Goal: Information Seeking & Learning: Learn about a topic

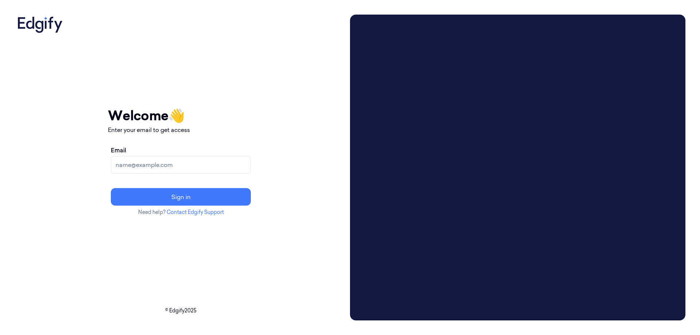
paste input "[EMAIL_ADDRESS][DOMAIN_NAME]"
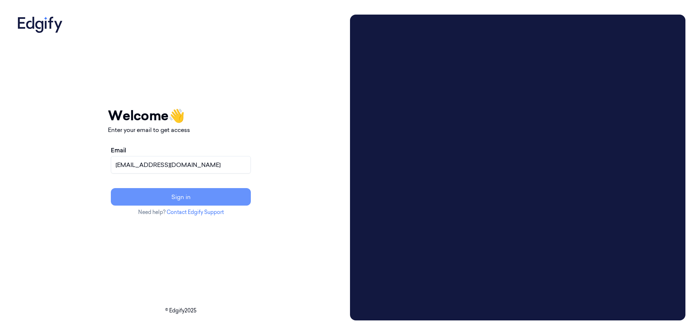
type input "[EMAIL_ADDRESS][DOMAIN_NAME]"
click at [220, 198] on button "Sign in" at bounding box center [181, 197] width 140 height 18
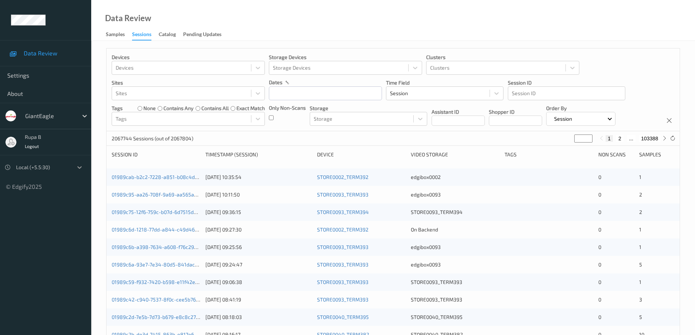
click at [80, 166] on icon at bounding box center [79, 167] width 7 height 7
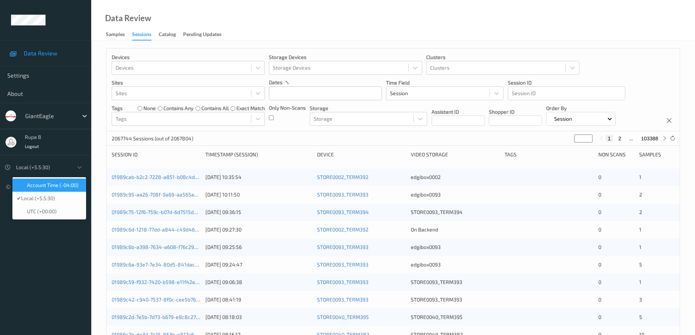
click at [62, 184] on span "Account Time (-04:00)" at bounding box center [52, 185] width 51 height 7
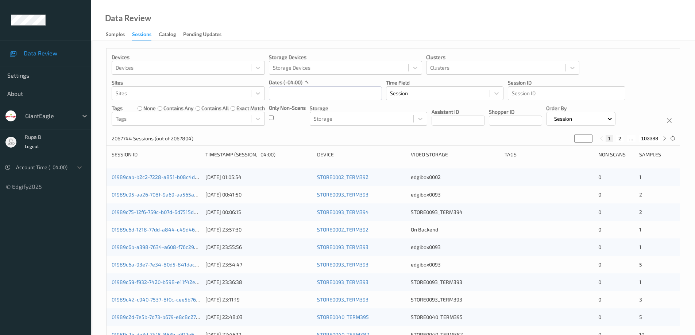
click at [84, 115] on icon at bounding box center [84, 115] width 7 height 7
click at [58, 54] on span "Data Review" at bounding box center [54, 53] width 60 height 7
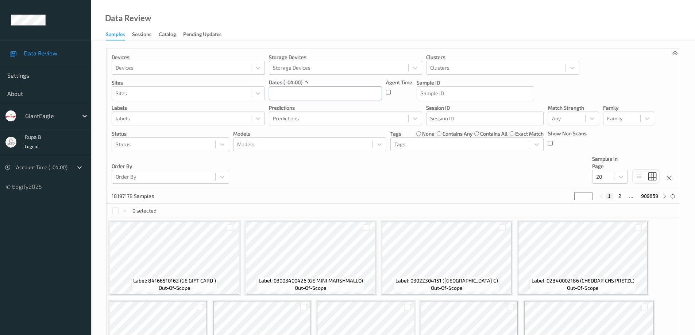
click at [356, 91] on input "text" at bounding box center [325, 93] width 113 height 14
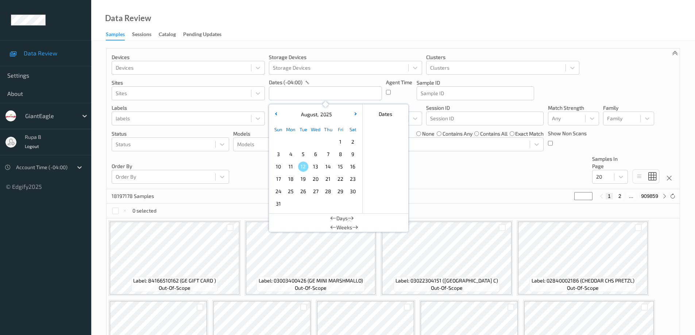
click at [340, 153] on span "8" at bounding box center [340, 154] width 10 height 10
click at [340, 155] on span "8" at bounding box center [340, 154] width 10 height 10
type input "08/08/2025 00:00 -> 08/08/2025 23:59"
click at [505, 65] on div at bounding box center [496, 67] width 132 height 9
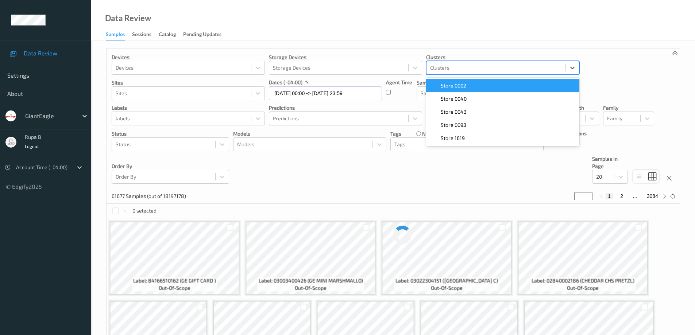
click at [319, 112] on div "Predictions" at bounding box center [345, 119] width 153 height 14
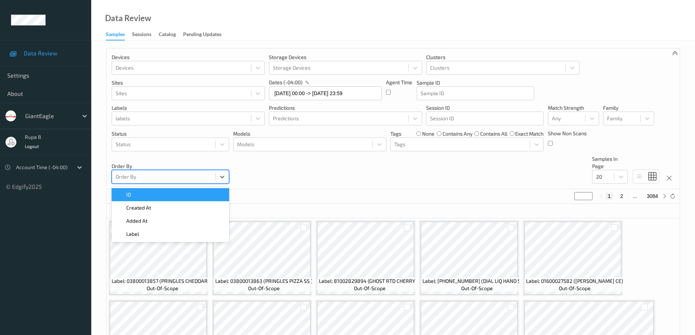
click at [185, 177] on div at bounding box center [164, 177] width 96 height 9
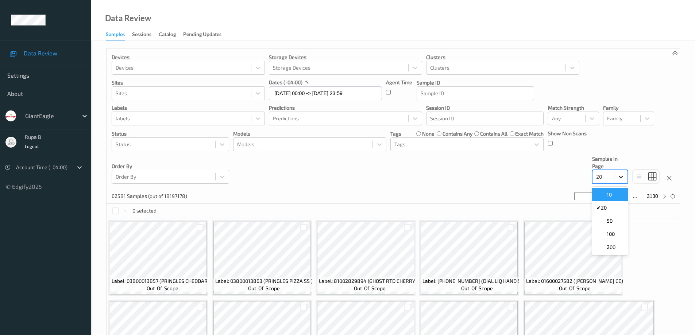
click at [621, 178] on icon at bounding box center [621, 177] width 4 height 3
click at [553, 176] on div "Devices Devices Storage Devices Storage Devices Clusters Clusters Sites Sites d…" at bounding box center [392, 119] width 573 height 141
click at [663, 196] on icon at bounding box center [664, 196] width 5 height 5
type input "*"
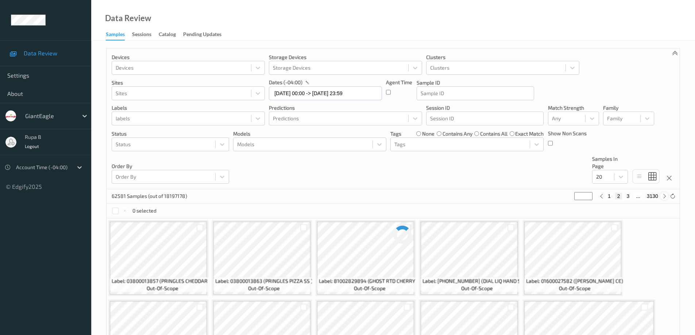
click at [663, 196] on icon at bounding box center [664, 196] width 5 height 5
type input "*"
click at [663, 196] on icon at bounding box center [664, 196] width 5 height 5
type input "*"
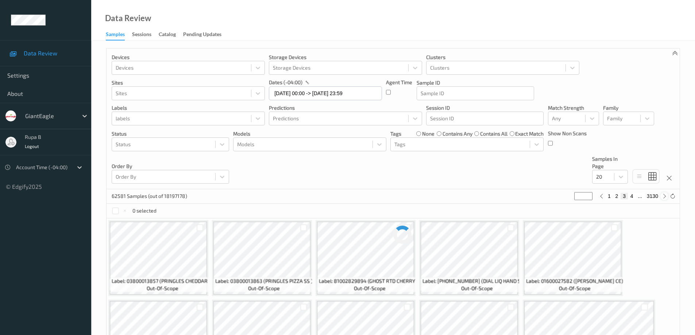
type input "*"
click at [663, 196] on icon at bounding box center [664, 196] width 5 height 5
type input "*"
click at [663, 196] on icon at bounding box center [664, 196] width 5 height 5
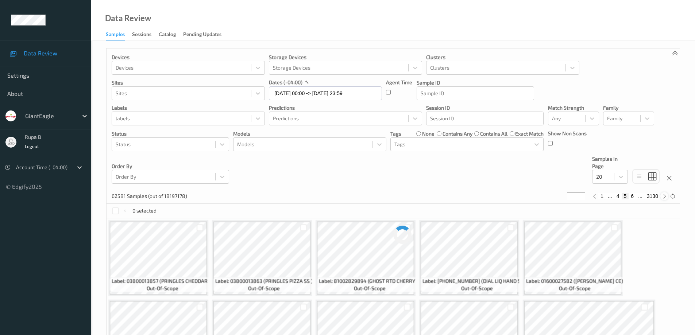
type input "*"
click at [663, 196] on icon at bounding box center [664, 196] width 5 height 5
type input "*"
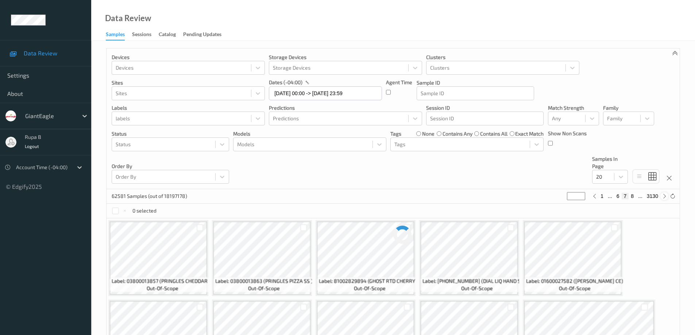
click at [663, 196] on icon at bounding box center [664, 196] width 5 height 5
type input "*"
click at [663, 196] on icon at bounding box center [664, 196] width 5 height 5
type input "*"
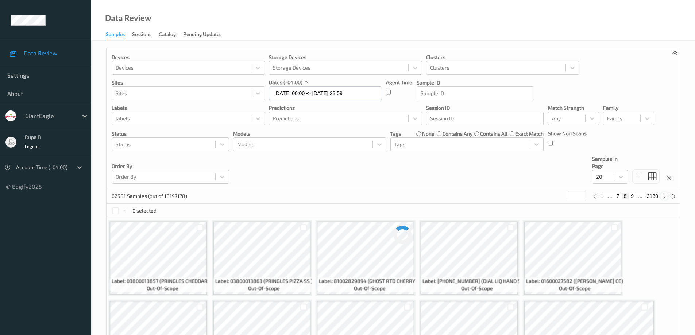
type input "*"
click at [663, 196] on icon at bounding box center [664, 196] width 5 height 5
type input "**"
click at [663, 196] on icon at bounding box center [664, 196] width 5 height 5
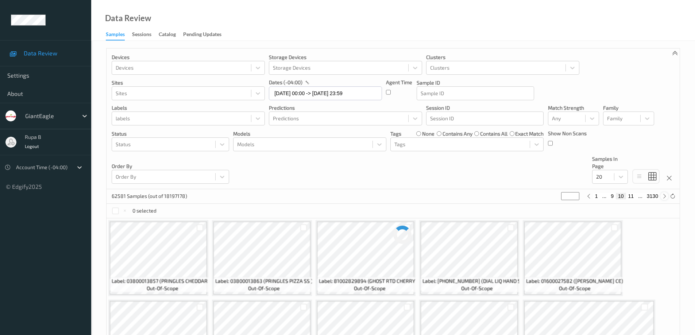
type input "**"
click at [663, 196] on icon at bounding box center [664, 196] width 5 height 5
type input "**"
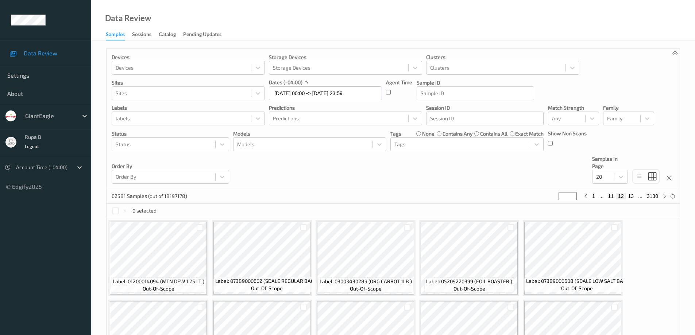
click at [632, 196] on button "13" at bounding box center [631, 196] width 10 height 7
type input "**"
click at [145, 36] on div "Sessions" at bounding box center [141, 35] width 19 height 9
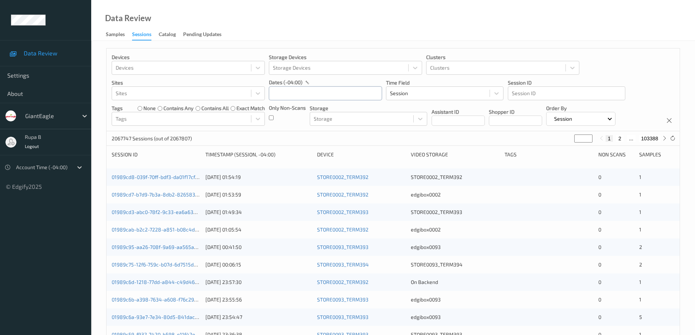
click at [306, 91] on input "text" at bounding box center [325, 93] width 113 height 14
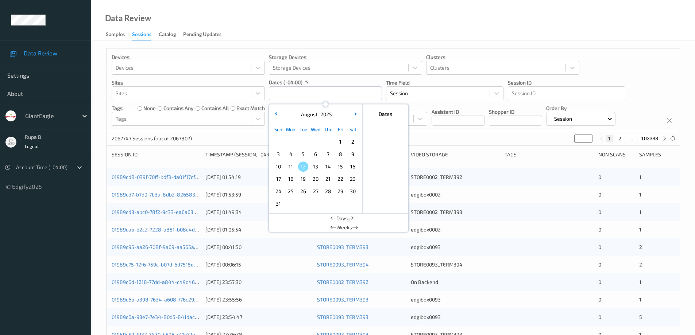
click at [342, 155] on span "8" at bounding box center [340, 154] width 10 height 10
click at [341, 155] on span "8" at bounding box center [340, 154] width 10 height 10
type input "08/08/2025 00:00 -> 08/08/2025 23:59"
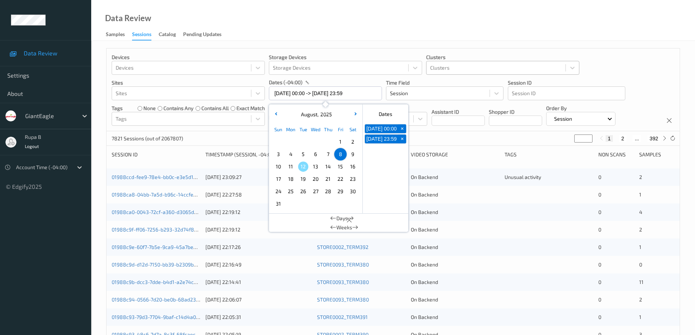
click at [483, 65] on div at bounding box center [496, 67] width 132 height 9
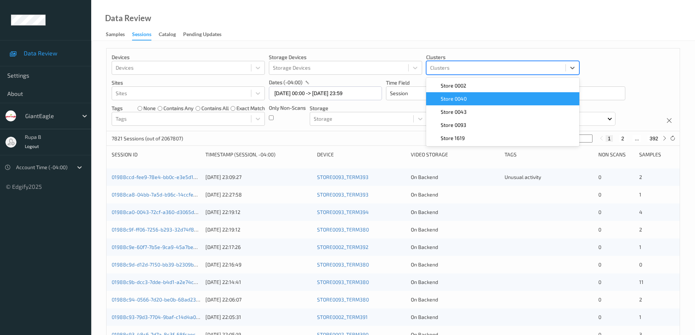
click at [609, 69] on div "Devices Devices Storage Devices Storage Devices Clusters option Store 0040 focu…" at bounding box center [392, 90] width 573 height 83
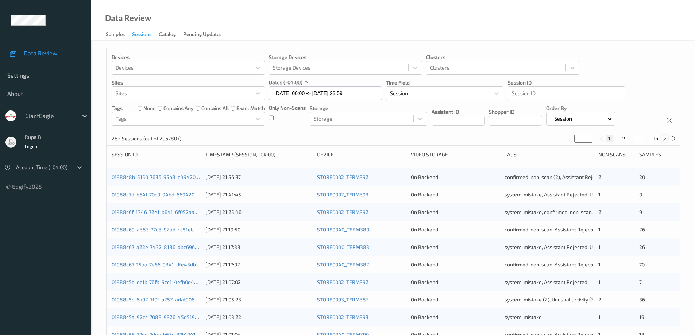
click at [665, 138] on icon at bounding box center [664, 138] width 5 height 5
type input "*"
click at [665, 138] on icon at bounding box center [664, 138] width 5 height 5
type input "*"
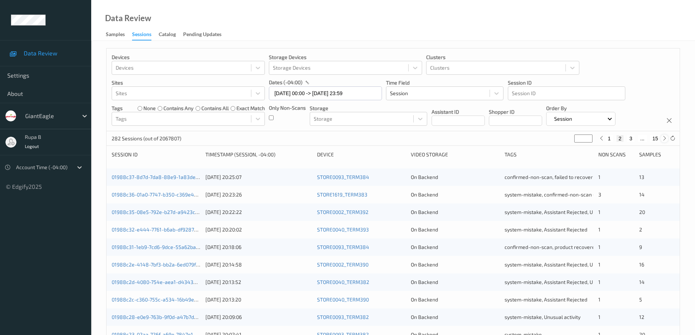
type input "*"
click at [665, 138] on icon at bounding box center [664, 138] width 5 height 5
type input "*"
click at [665, 138] on icon at bounding box center [664, 138] width 5 height 5
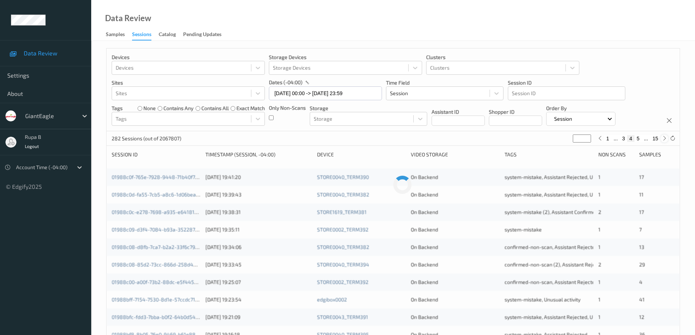
type input "*"
click at [665, 138] on icon at bounding box center [664, 138] width 5 height 5
type input "*"
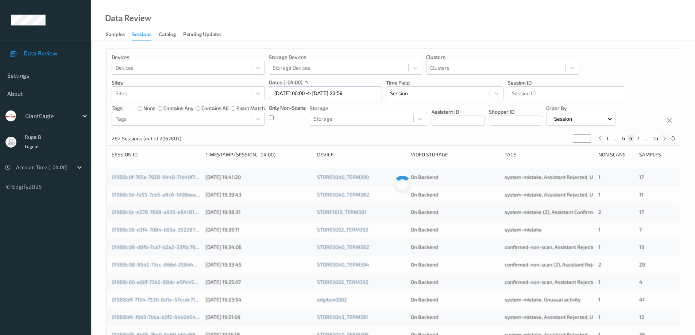
click at [665, 138] on icon at bounding box center [664, 138] width 5 height 5
type input "*"
click at [665, 138] on icon at bounding box center [664, 138] width 5 height 5
type input "*"
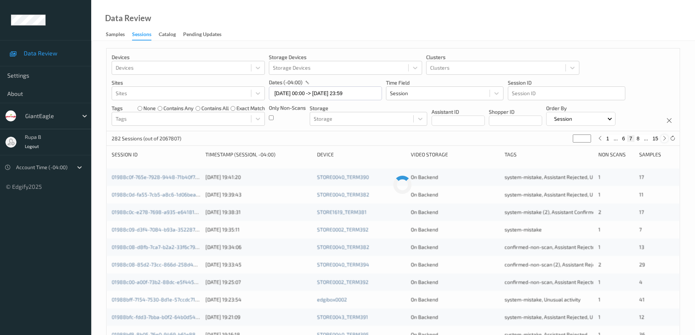
type input "*"
click at [665, 138] on icon at bounding box center [664, 138] width 5 height 5
type input "*"
click at [665, 138] on icon at bounding box center [664, 138] width 5 height 5
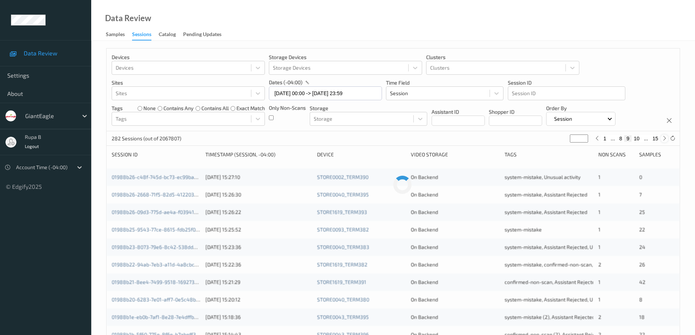
type input "**"
click at [665, 138] on icon at bounding box center [664, 138] width 5 height 5
type input "**"
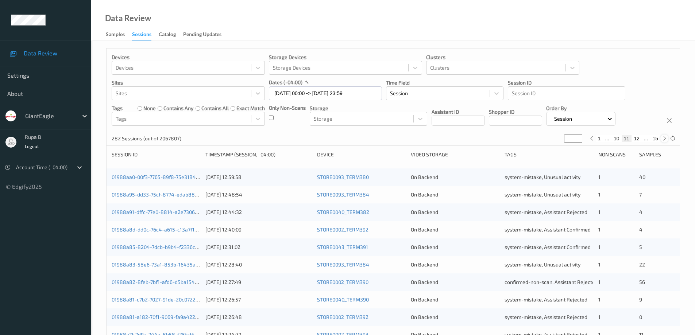
click at [665, 138] on icon at bounding box center [664, 138] width 5 height 5
type input "**"
click at [637, 140] on button "13" at bounding box center [636, 138] width 10 height 7
type input "**"
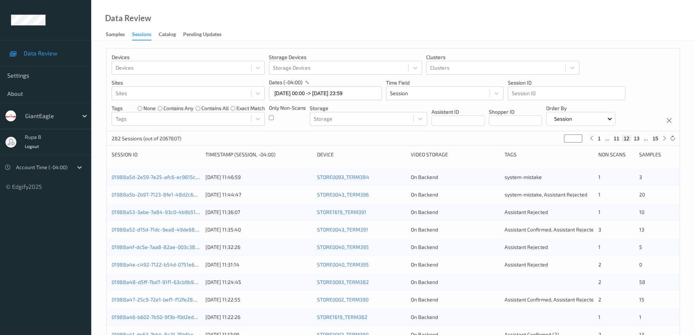
type input "**"
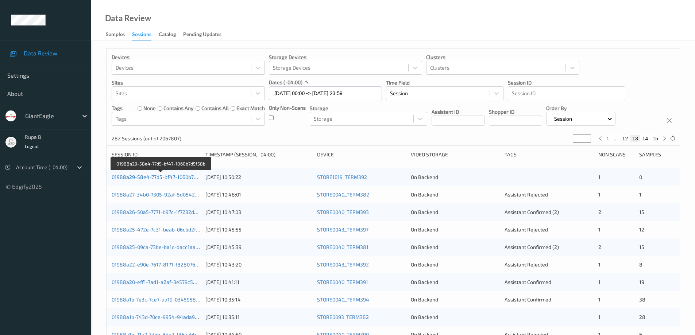
click at [159, 178] on link "01988a29-58e4-77d5-bf47-1060b7d5f58b" at bounding box center [161, 177] width 99 height 6
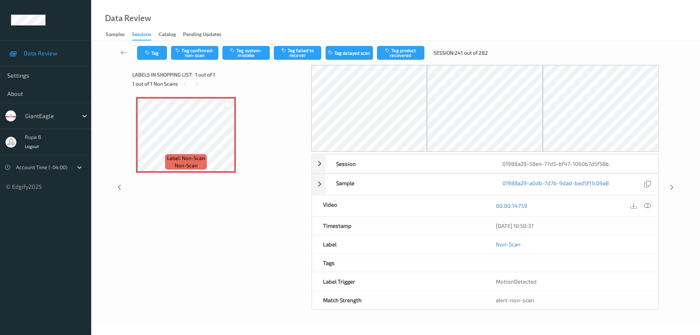
click at [648, 205] on icon at bounding box center [647, 205] width 7 height 7
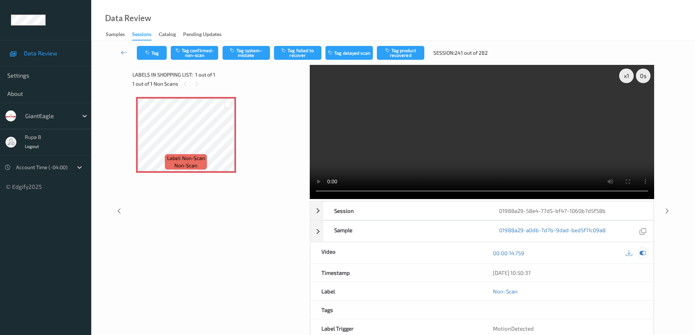
click at [642, 253] on icon at bounding box center [642, 253] width 7 height 7
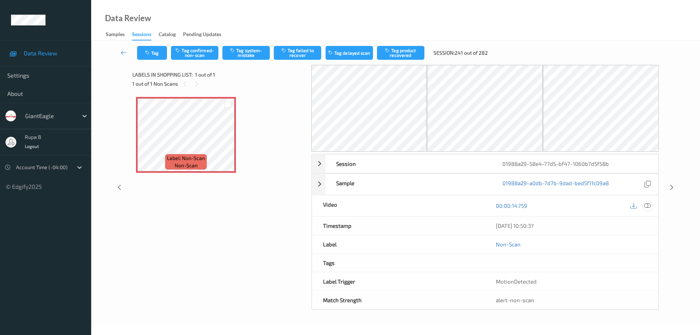
click at [649, 206] on icon at bounding box center [647, 205] width 7 height 7
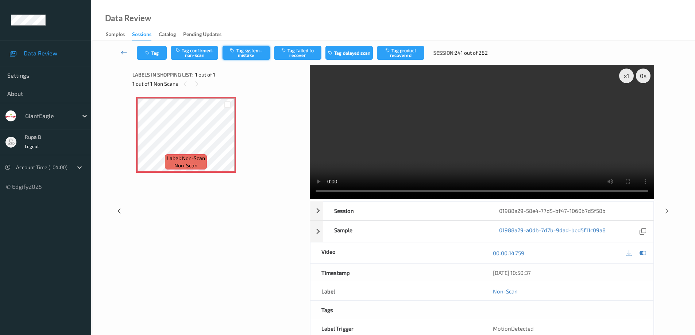
click at [253, 55] on button "Tag system-mistake" at bounding box center [245, 53] width 47 height 14
click at [121, 53] on icon at bounding box center [124, 52] width 7 height 7
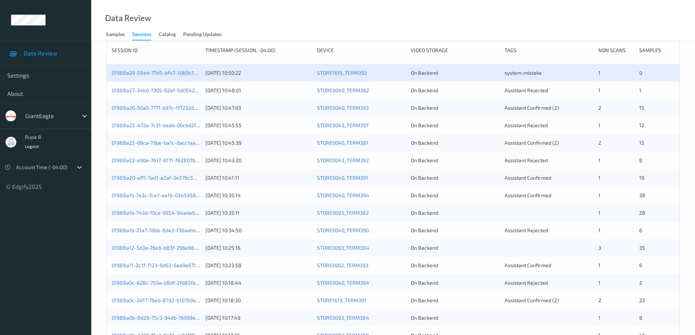
scroll to position [68, 0]
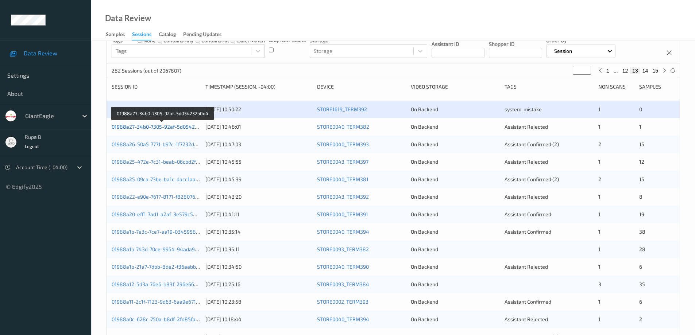
click at [161, 128] on link "01988a27-34b0-7305-92af-5d054232b0e4" at bounding box center [162, 127] width 101 height 6
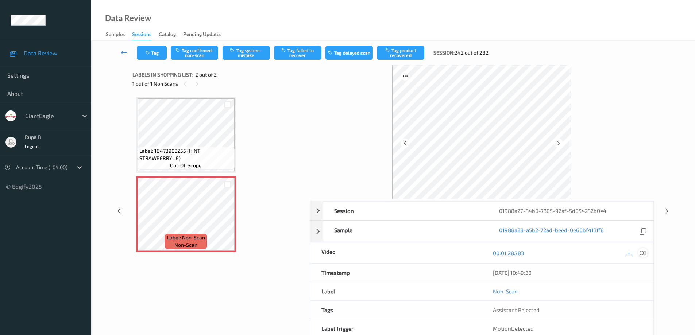
click at [641, 252] on icon at bounding box center [642, 253] width 7 height 7
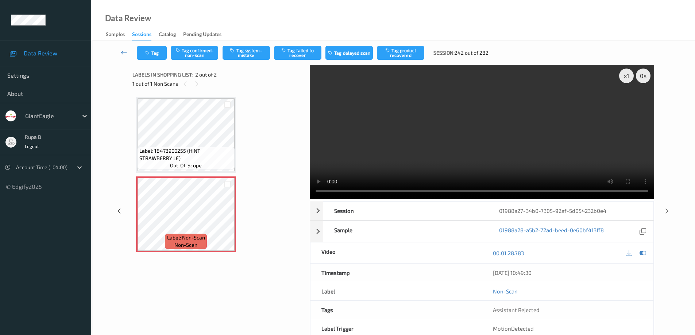
drag, startPoint x: 644, startPoint y: 253, endPoint x: 586, endPoint y: 264, distance: 58.7
click at [643, 253] on icon at bounding box center [642, 253] width 7 height 7
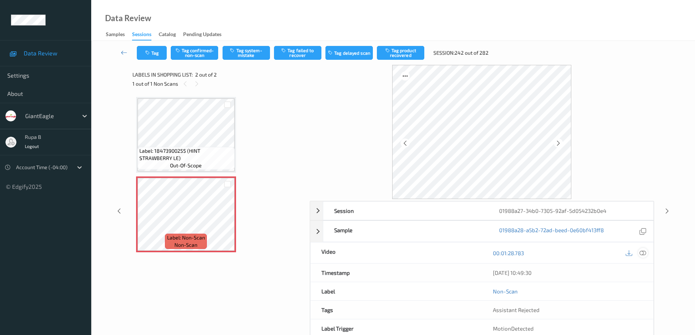
click at [642, 252] on icon at bounding box center [642, 253] width 7 height 7
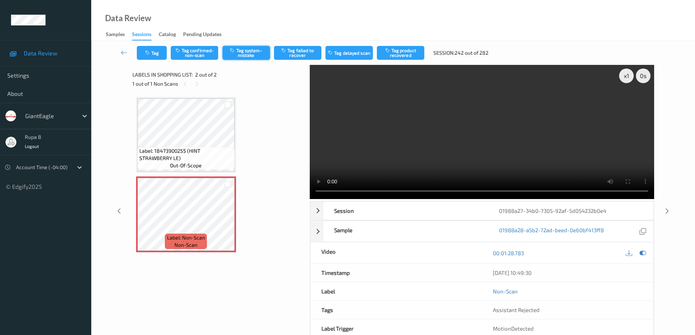
click at [257, 53] on button "Tag system-mistake" at bounding box center [245, 53] width 47 height 14
click at [303, 55] on button "Tag failed to recover" at bounding box center [297, 53] width 47 height 14
click at [121, 53] on icon at bounding box center [124, 52] width 7 height 7
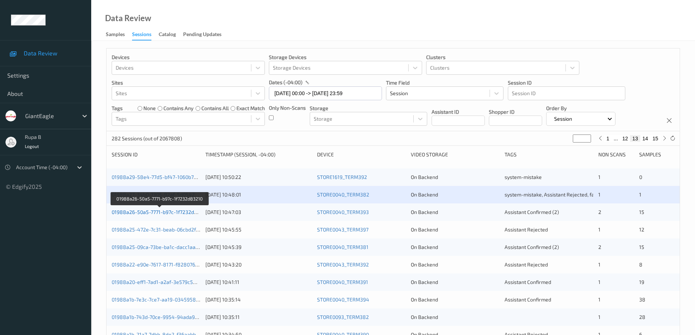
click at [139, 213] on link "01988a26-50a5-7771-b97c-1f7232d83210" at bounding box center [160, 212] width 97 height 6
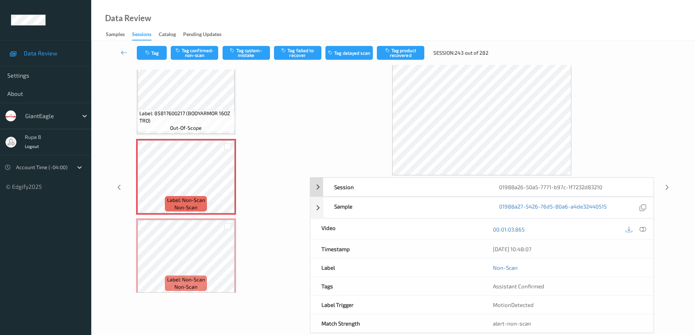
scroll to position [36, 0]
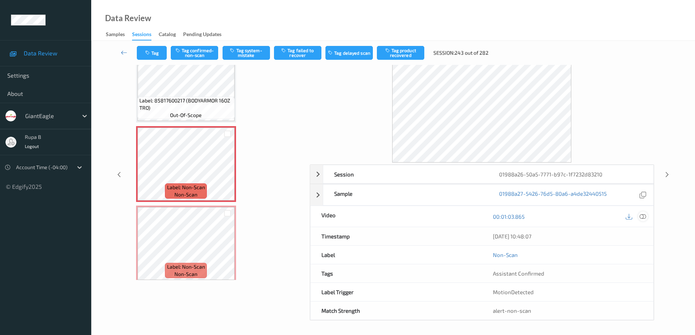
click at [641, 217] on icon at bounding box center [642, 216] width 7 height 7
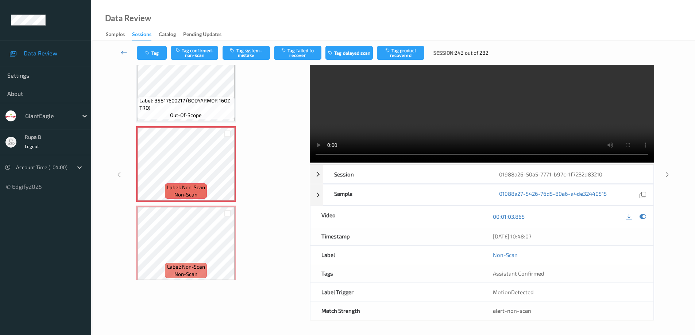
click at [312, 154] on video at bounding box center [482, 95] width 344 height 134
click at [644, 217] on icon at bounding box center [642, 216] width 7 height 7
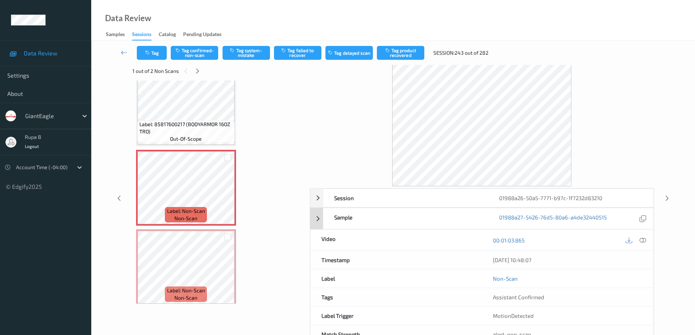
scroll to position [0, 0]
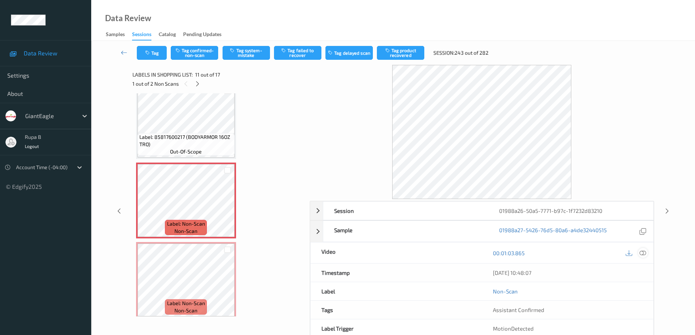
click at [643, 254] on icon at bounding box center [642, 253] width 7 height 7
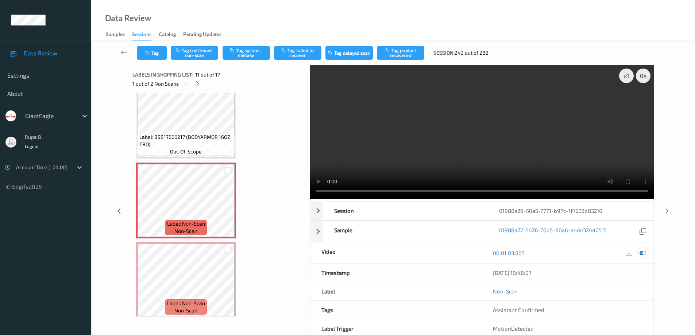
click at [643, 252] on icon at bounding box center [642, 253] width 7 height 7
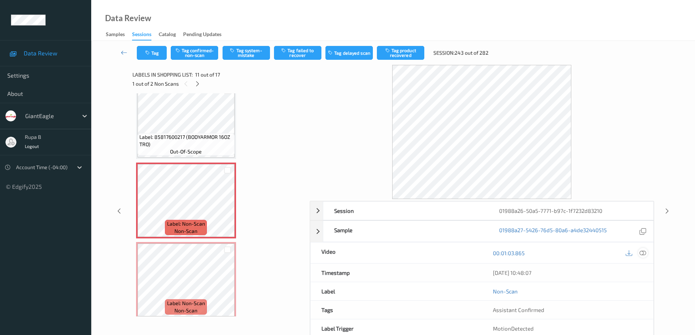
click at [644, 253] on icon at bounding box center [642, 253] width 7 height 7
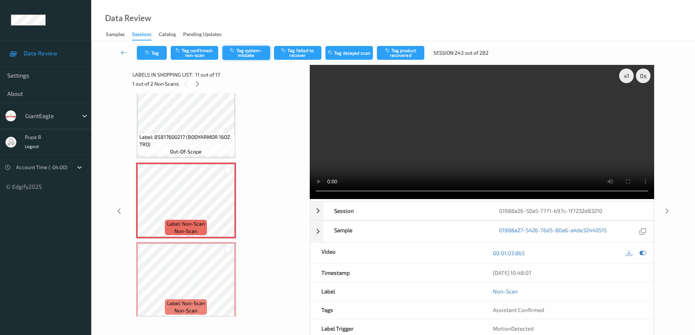
click at [249, 55] on button "Tag system-mistake" at bounding box center [245, 53] width 47 height 14
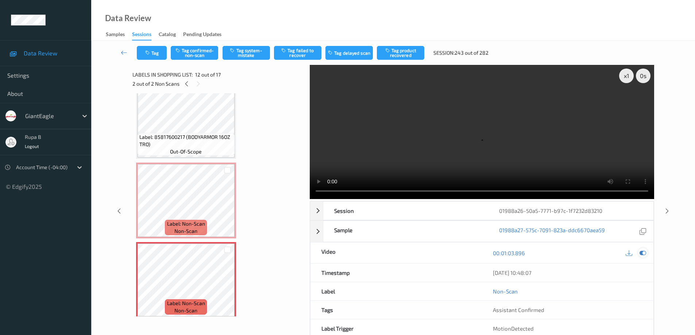
click at [643, 252] on icon at bounding box center [642, 253] width 7 height 7
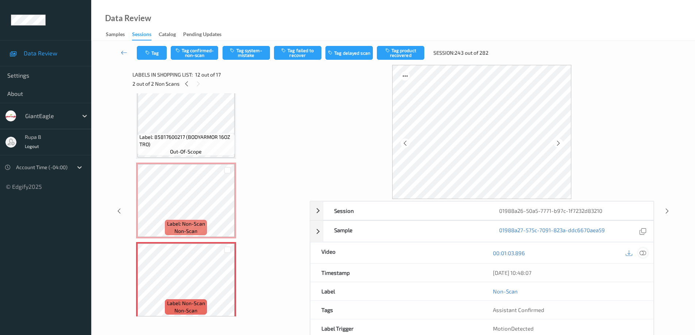
click at [644, 253] on icon at bounding box center [642, 253] width 7 height 7
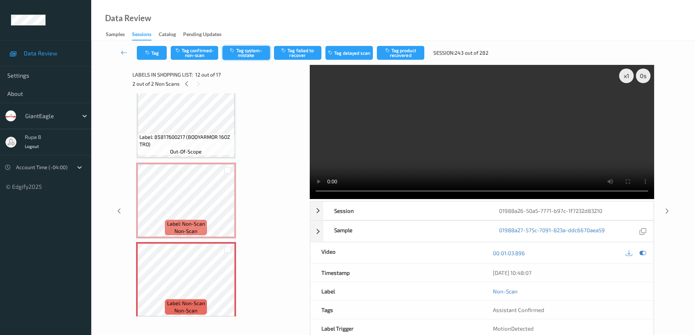
click at [245, 54] on button "Tag system-mistake" at bounding box center [245, 53] width 47 height 14
click at [122, 54] on icon at bounding box center [124, 52] width 7 height 7
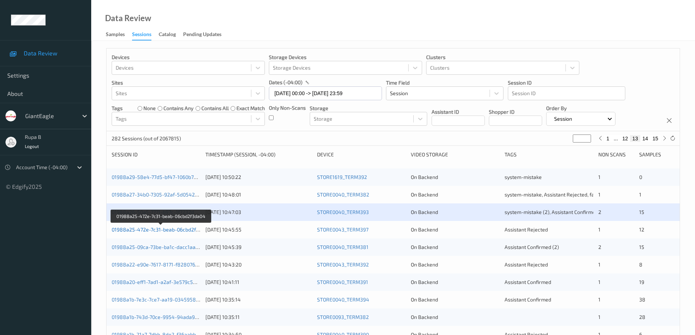
click at [171, 231] on link "01988a25-472e-7c31-beab-06cbd2f3da04" at bounding box center [161, 229] width 99 height 6
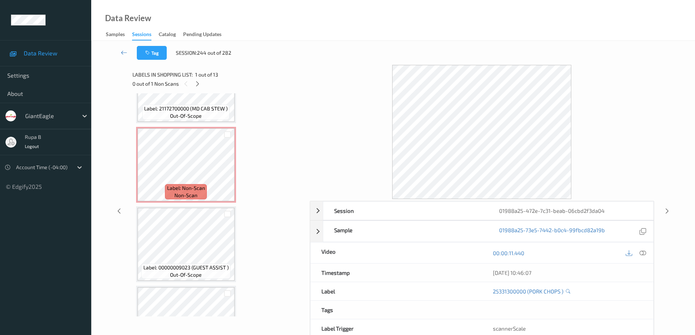
scroll to position [219, 0]
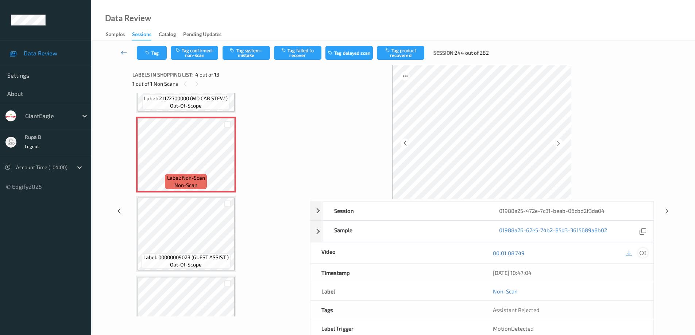
click at [643, 253] on icon at bounding box center [642, 253] width 7 height 7
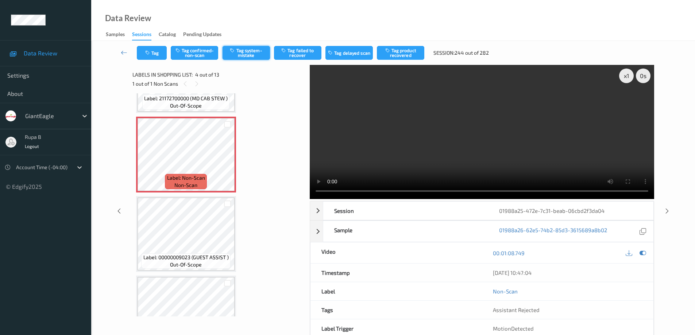
click at [254, 53] on button "Tag system-mistake" at bounding box center [245, 53] width 47 height 14
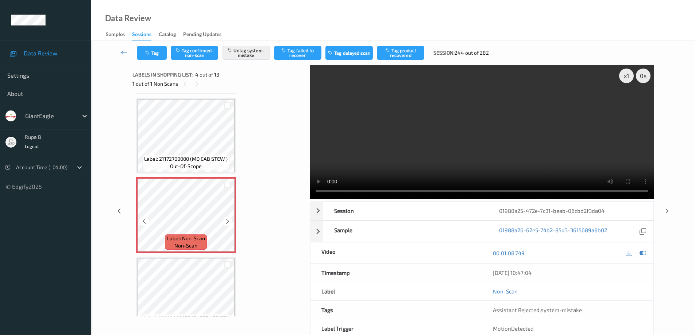
scroll to position [182, 0]
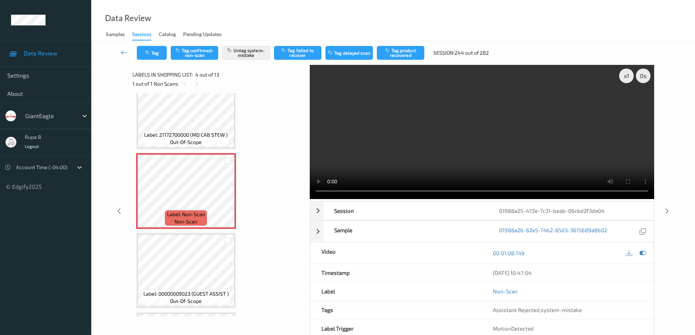
click at [122, 51] on icon at bounding box center [124, 52] width 7 height 7
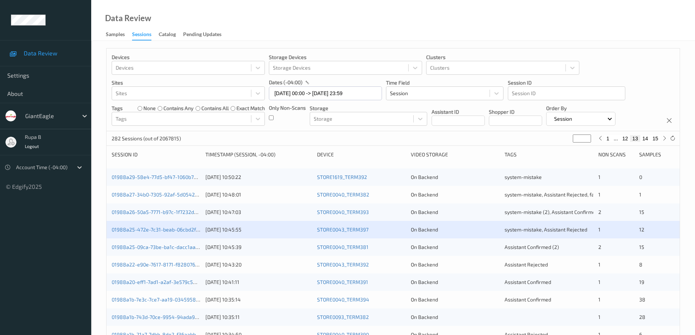
scroll to position [36, 0]
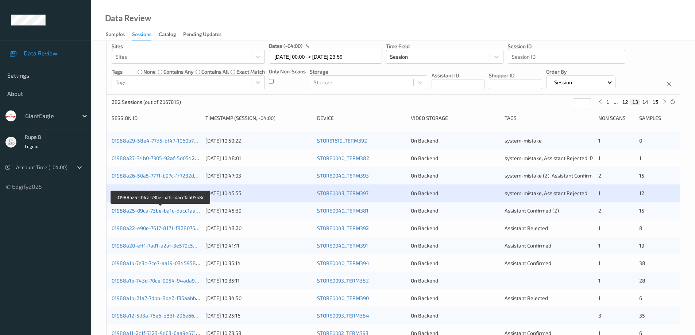
click at [178, 214] on link "01988a25-09ca-73be-ba1c-dacc1aa05b8c" at bounding box center [161, 211] width 98 height 6
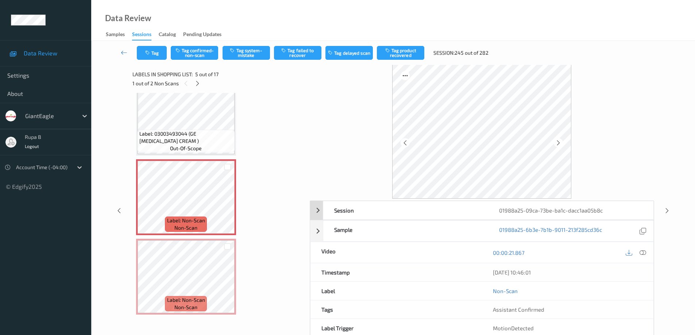
scroll to position [37, 0]
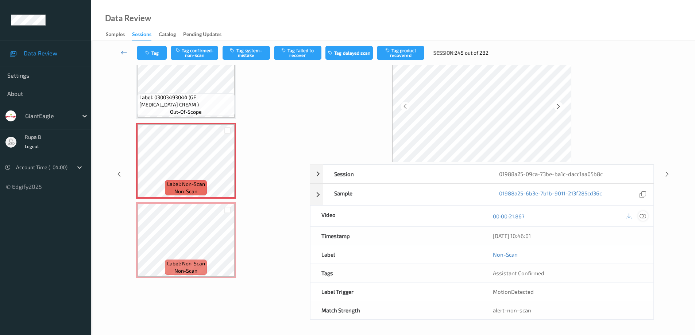
click at [643, 218] on icon at bounding box center [642, 216] width 7 height 7
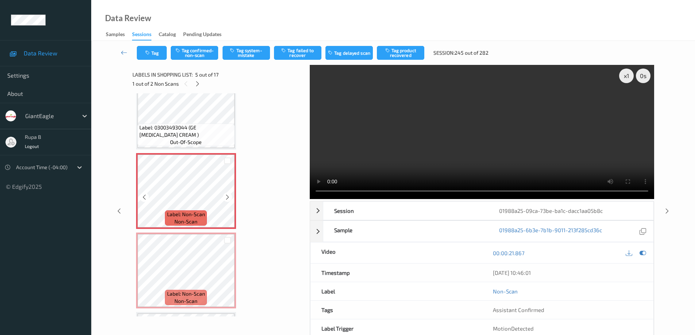
scroll to position [255, 0]
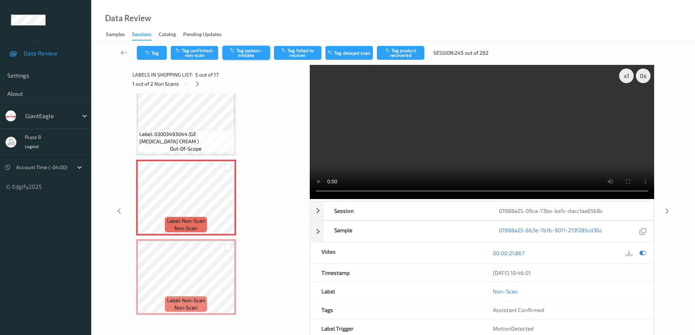
click at [251, 56] on button "Tag system-mistake" at bounding box center [245, 53] width 47 height 14
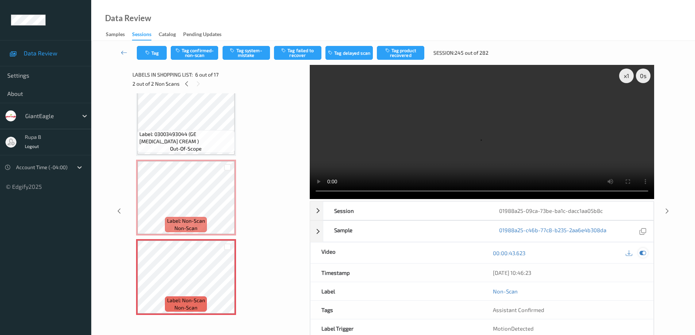
click at [644, 253] on icon at bounding box center [642, 253] width 7 height 7
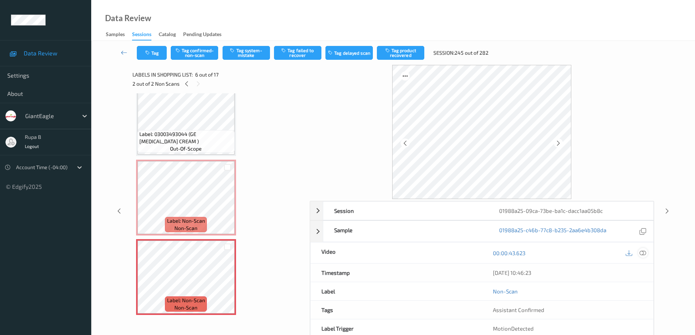
click at [643, 253] on icon at bounding box center [642, 253] width 7 height 7
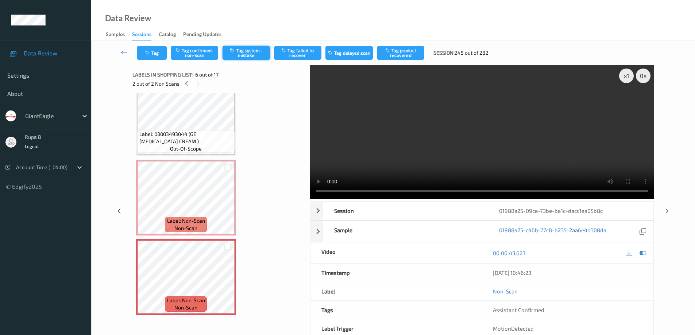
click at [258, 54] on button "Tag system-mistake" at bounding box center [245, 53] width 47 height 14
click at [415, 54] on button "Tag product recovered" at bounding box center [400, 53] width 47 height 14
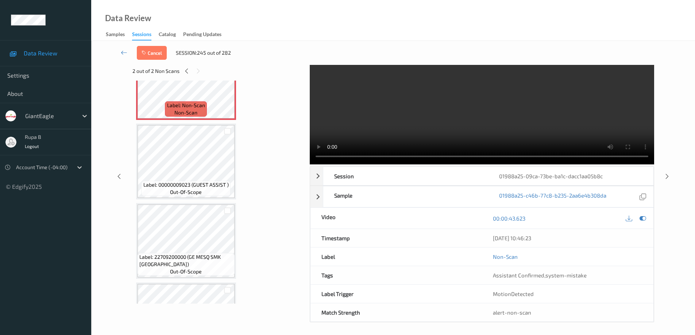
scroll to position [37, 0]
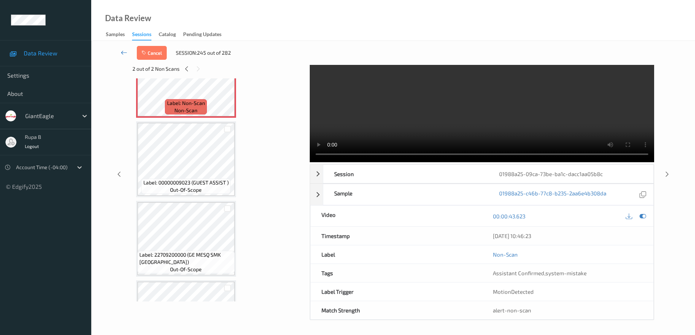
click at [122, 51] on icon at bounding box center [124, 52] width 7 height 7
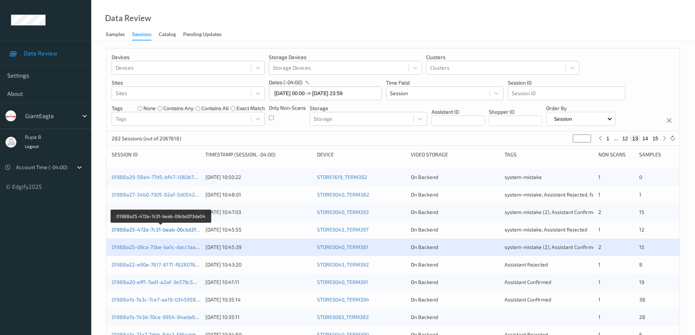
click at [174, 230] on link "01988a25-472e-7c31-beab-06cbd2f3da04" at bounding box center [161, 229] width 99 height 6
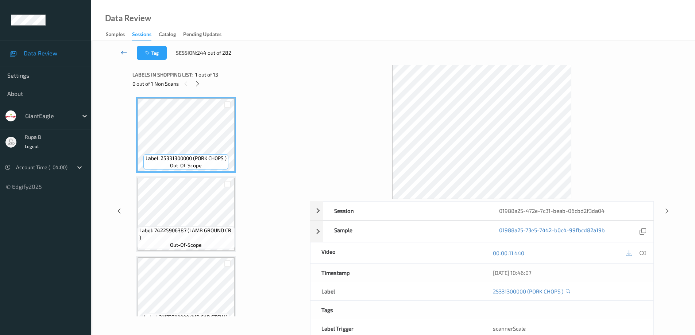
click at [123, 53] on icon at bounding box center [124, 52] width 7 height 7
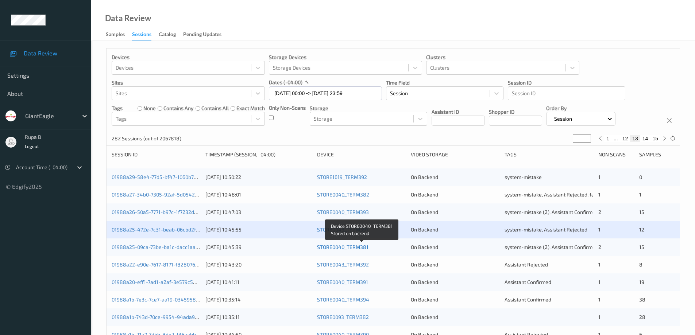
click at [355, 248] on link "STORE0040_TERM381" at bounding box center [342, 247] width 51 height 6
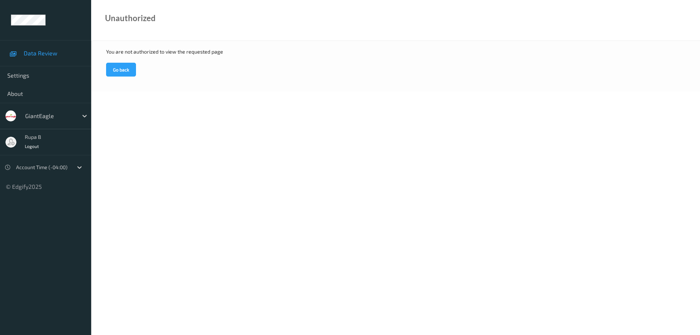
click at [46, 54] on span "Data Review" at bounding box center [54, 53] width 60 height 7
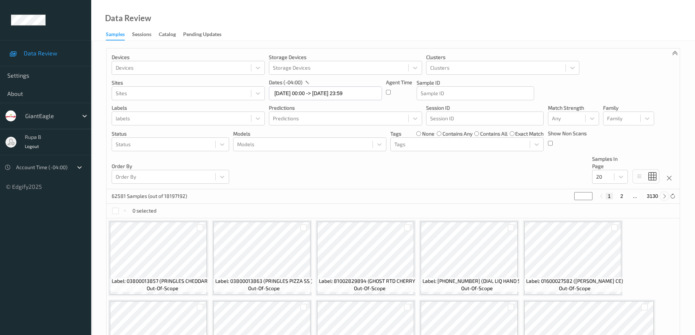
click at [664, 196] on icon at bounding box center [664, 196] width 5 height 5
type input "*"
click at [664, 196] on icon at bounding box center [664, 196] width 5 height 5
type input "*"
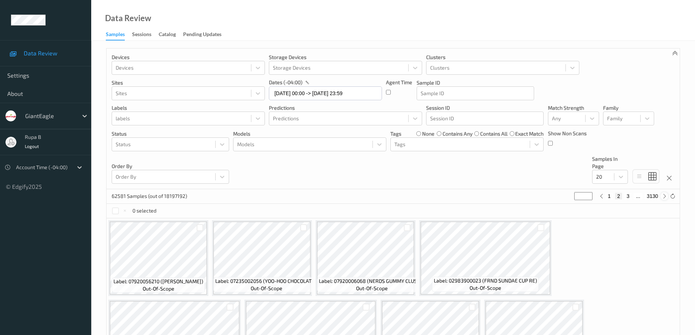
type input "*"
click at [664, 196] on icon at bounding box center [664, 196] width 5 height 5
type input "*"
click at [664, 196] on icon at bounding box center [664, 196] width 5 height 5
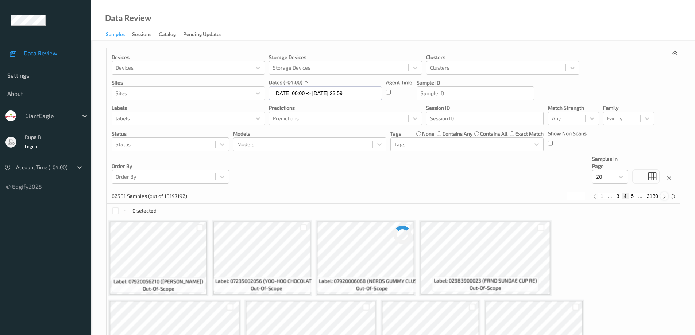
type input "*"
click at [664, 196] on icon at bounding box center [664, 196] width 5 height 5
type input "*"
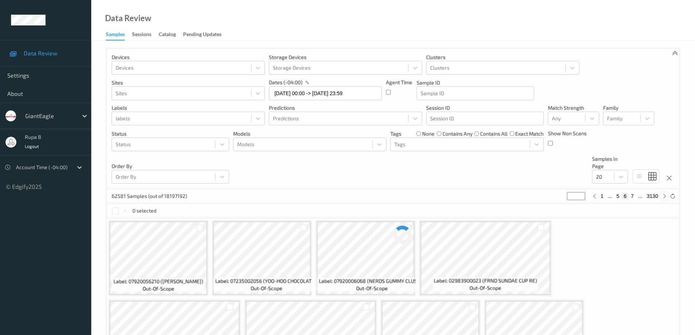
click at [664, 196] on icon at bounding box center [664, 196] width 5 height 5
type input "*"
click at [664, 196] on icon at bounding box center [664, 196] width 5 height 5
type input "*"
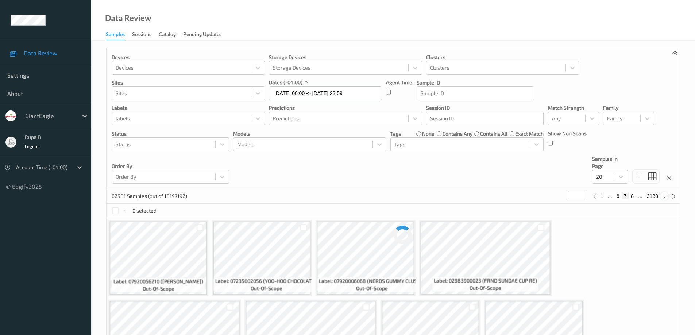
type input "*"
click at [664, 196] on icon at bounding box center [664, 196] width 5 height 5
type input "*"
click at [664, 196] on icon at bounding box center [664, 196] width 5 height 5
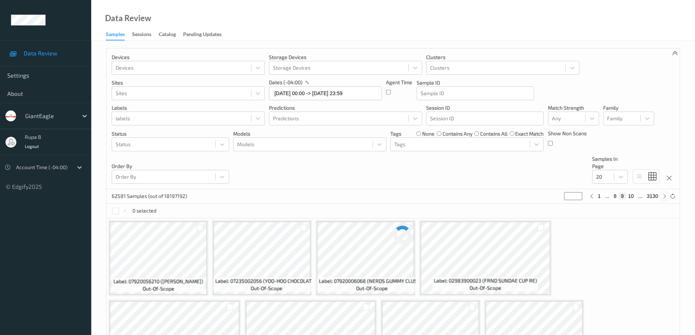
type input "**"
click at [664, 196] on icon at bounding box center [664, 196] width 5 height 5
type input "**"
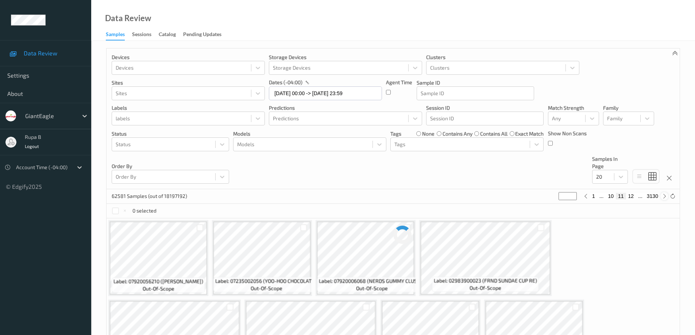
click at [664, 196] on icon at bounding box center [664, 196] width 5 height 5
type input "**"
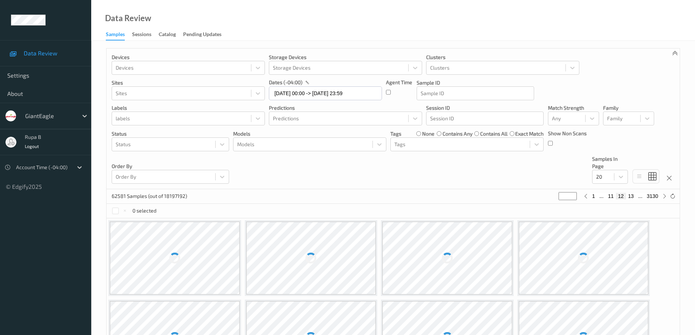
click at [631, 198] on button "13" at bounding box center [631, 196] width 10 height 7
type input "**"
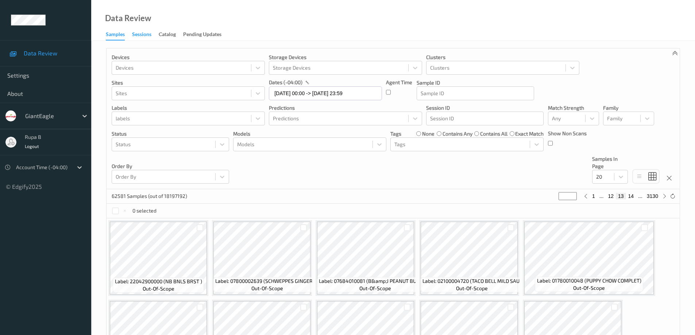
click at [144, 34] on div "Sessions" at bounding box center [141, 35] width 19 height 9
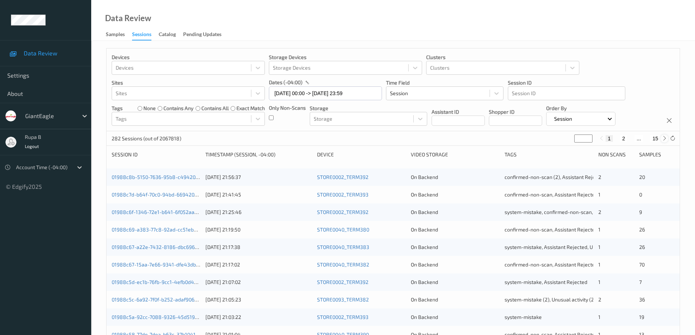
click at [662, 136] on icon at bounding box center [664, 138] width 5 height 5
type input "*"
click at [664, 137] on icon at bounding box center [664, 138] width 5 height 5
type input "*"
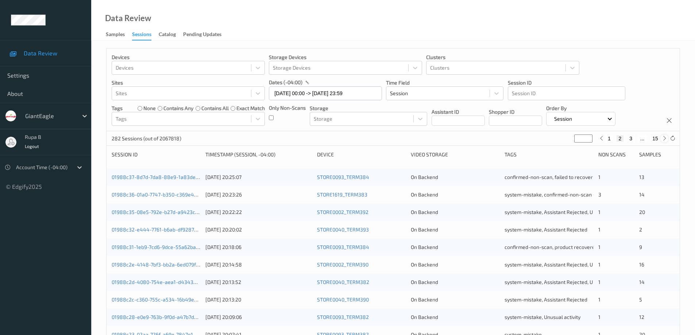
type input "*"
click at [664, 137] on icon at bounding box center [664, 138] width 5 height 5
type input "*"
click at [664, 137] on icon at bounding box center [664, 138] width 5 height 5
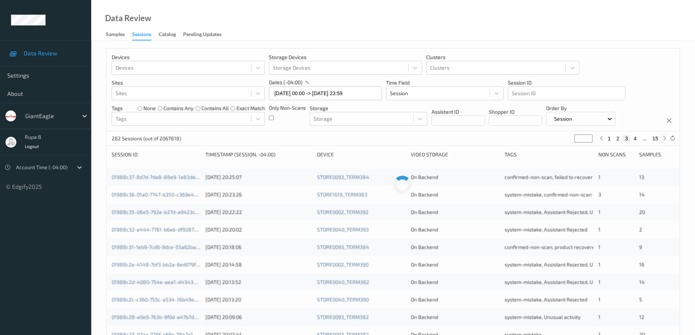
type input "*"
click at [664, 137] on icon at bounding box center [664, 138] width 5 height 5
type input "*"
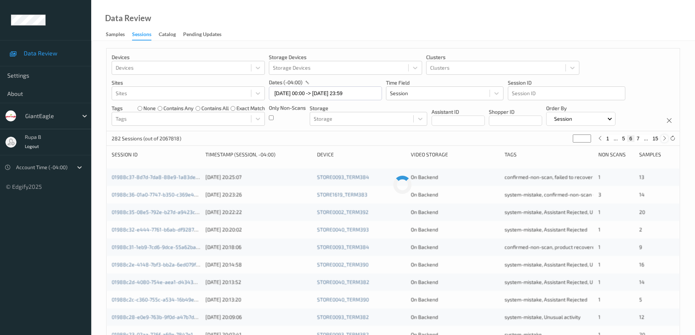
click at [664, 137] on icon at bounding box center [664, 138] width 5 height 5
type input "*"
click at [664, 137] on icon at bounding box center [664, 138] width 5 height 5
type input "*"
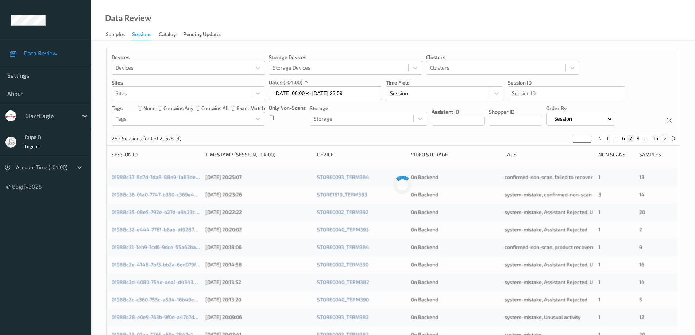
type input "*"
click at [664, 137] on icon at bounding box center [664, 138] width 5 height 5
type input "*"
click at [664, 137] on icon at bounding box center [664, 138] width 5 height 5
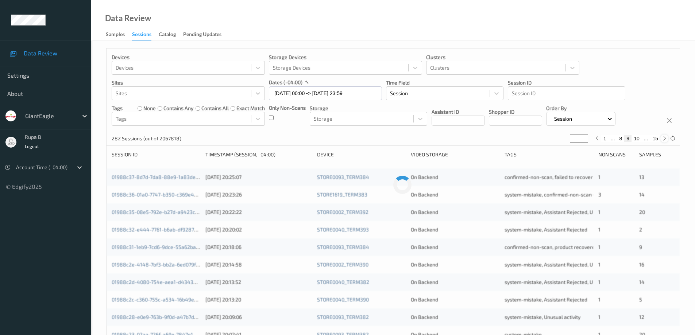
type input "**"
click at [664, 137] on icon at bounding box center [664, 138] width 5 height 5
type input "**"
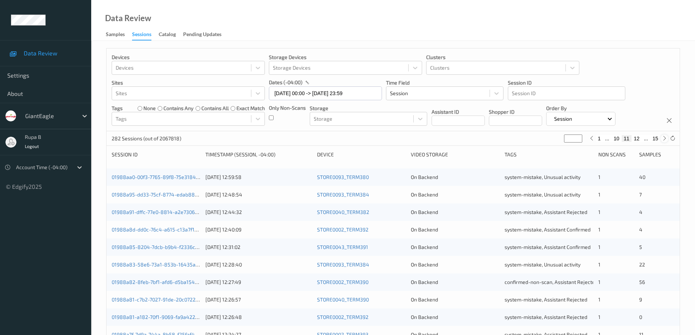
click at [664, 137] on icon at bounding box center [664, 138] width 5 height 5
type input "**"
click at [639, 139] on button "13" at bounding box center [636, 138] width 10 height 7
type input "**"
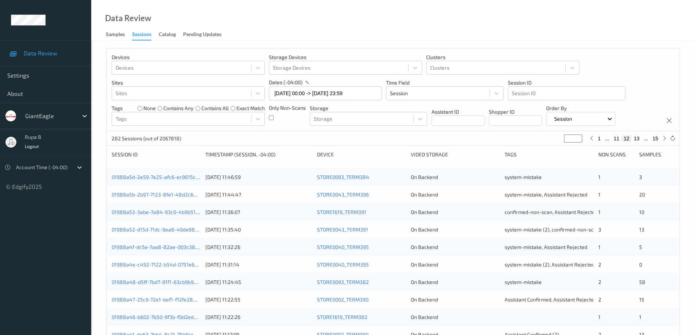
type input "**"
click at [175, 230] on link "01988a25-472e-7c31-beab-06cbd2f3da04" at bounding box center [161, 229] width 99 height 6
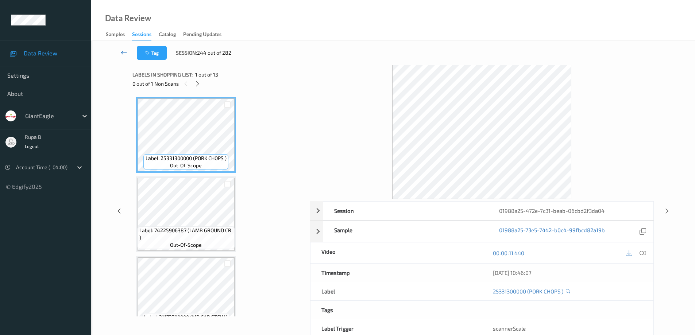
click at [123, 54] on icon at bounding box center [124, 52] width 7 height 7
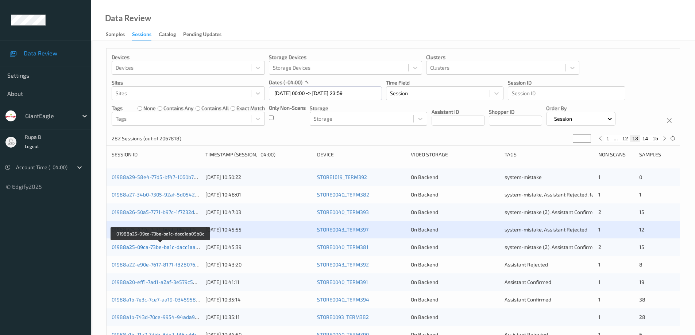
click at [164, 249] on link "01988a25-09ca-73be-ba1c-dacc1aa05b8c" at bounding box center [161, 247] width 98 height 6
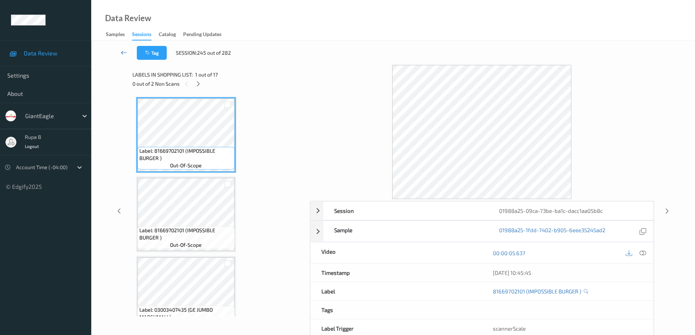
click at [123, 53] on icon at bounding box center [124, 52] width 7 height 7
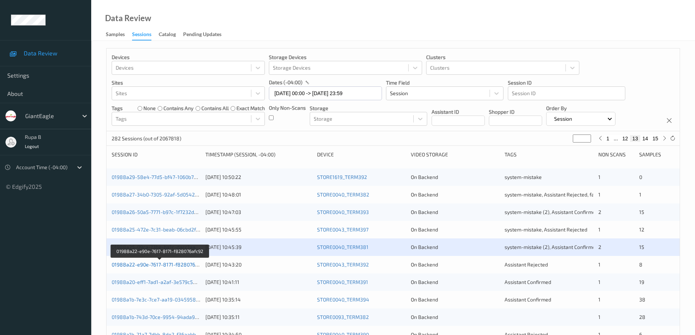
click at [179, 267] on link "01988a22-e90e-7617-8171-f828076afc92" at bounding box center [160, 264] width 97 height 6
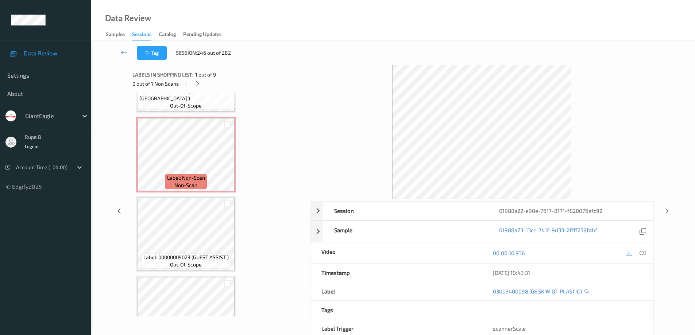
scroll to position [182, 0]
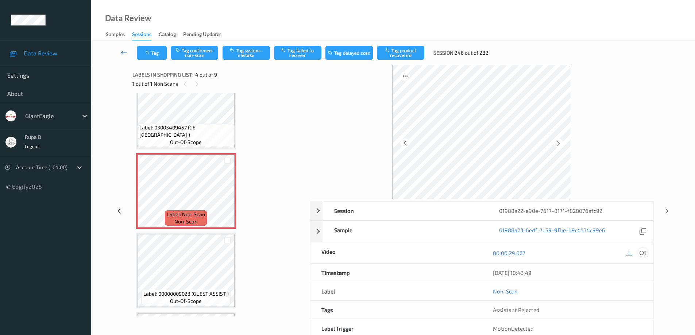
drag, startPoint x: 643, startPoint y: 254, endPoint x: 520, endPoint y: 256, distance: 122.5
click at [643, 254] on icon at bounding box center [642, 253] width 7 height 7
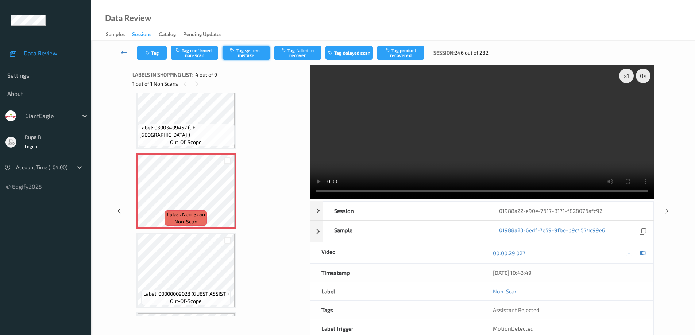
click at [247, 55] on button "Tag system-mistake" at bounding box center [245, 53] width 47 height 14
click at [122, 53] on icon at bounding box center [124, 52] width 7 height 7
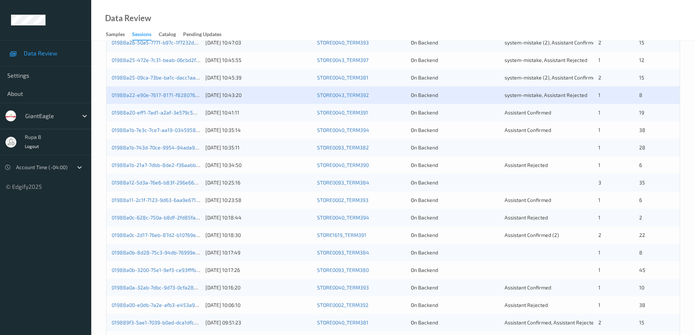
scroll to position [182, 0]
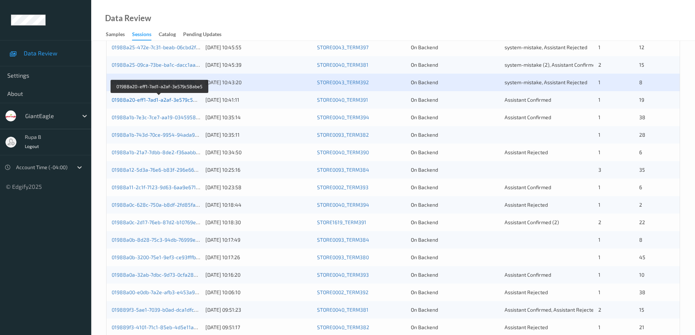
click at [166, 100] on link "01988a20-eff1-7ad1-a2af-3e579c58abe5" at bounding box center [160, 100] width 96 height 6
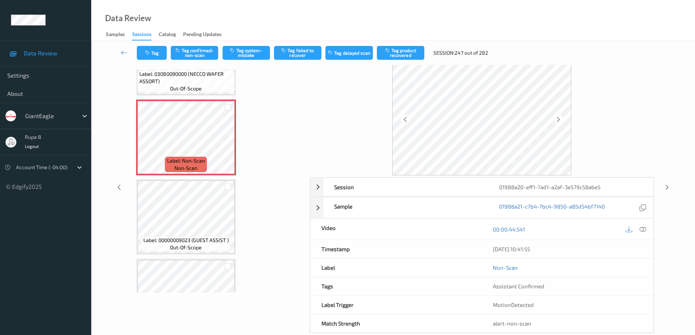
scroll to position [36, 0]
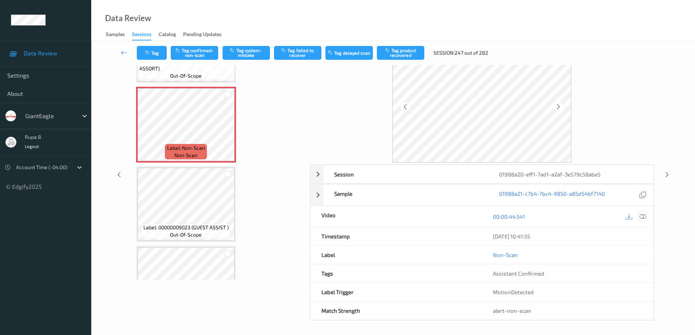
click at [645, 216] on icon at bounding box center [642, 216] width 7 height 7
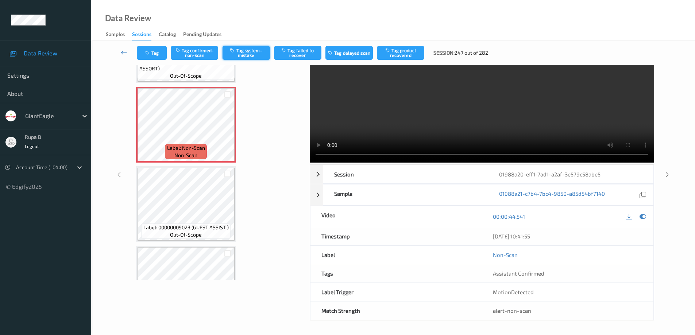
click at [243, 55] on button "Tag system-mistake" at bounding box center [245, 53] width 47 height 14
click at [403, 54] on button "Tag product recovered" at bounding box center [400, 53] width 47 height 14
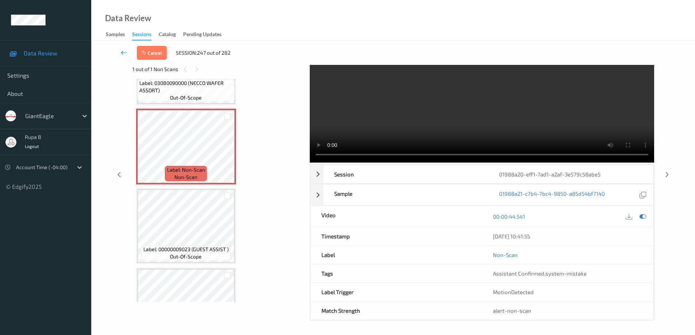
click at [121, 51] on icon at bounding box center [124, 52] width 7 height 7
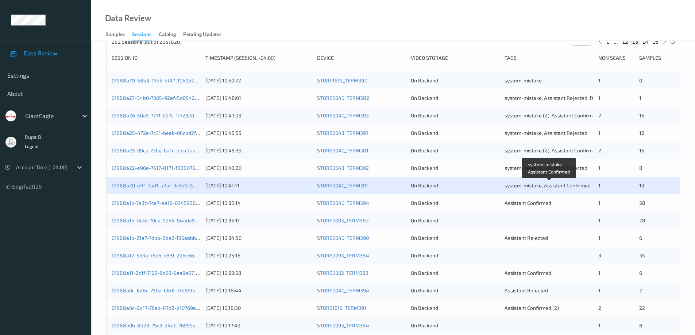
scroll to position [109, 0]
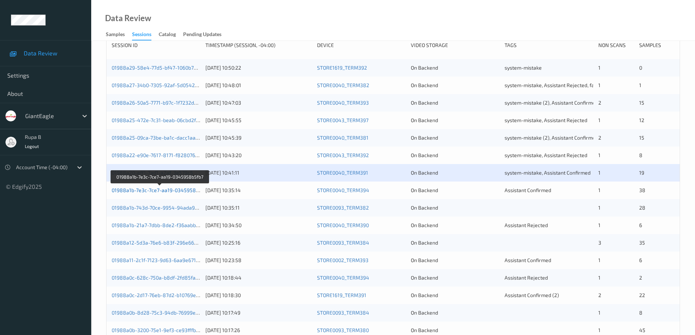
click at [172, 192] on link "01988a1b-7e3c-7ce7-aa19-0345958b5fb7" at bounding box center [160, 190] width 97 height 6
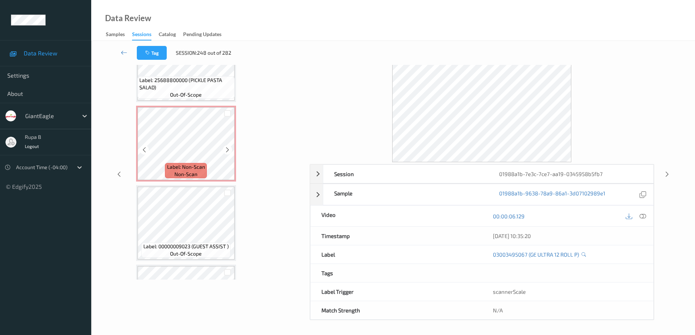
scroll to position [912, 0]
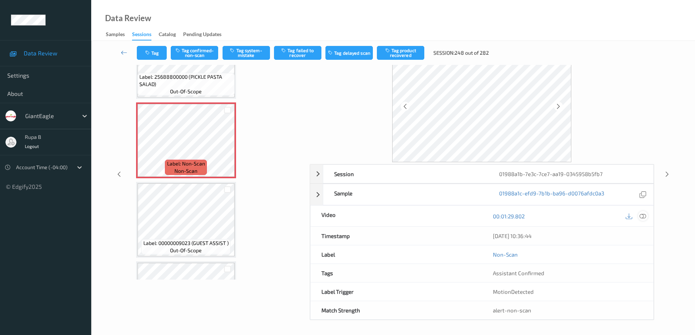
click at [643, 217] on icon at bounding box center [642, 216] width 7 height 7
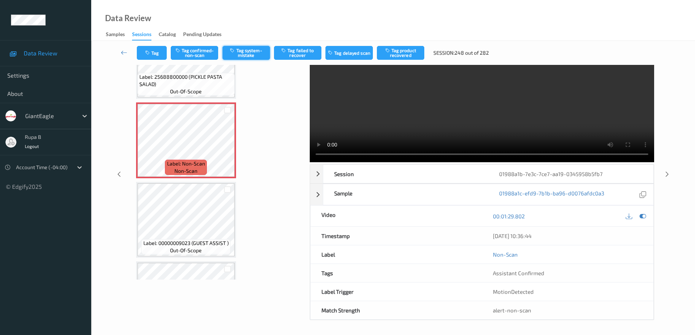
click at [245, 53] on button "Tag system-mistake" at bounding box center [245, 53] width 47 height 14
click at [409, 53] on button "Tag product recovered" at bounding box center [400, 53] width 47 height 14
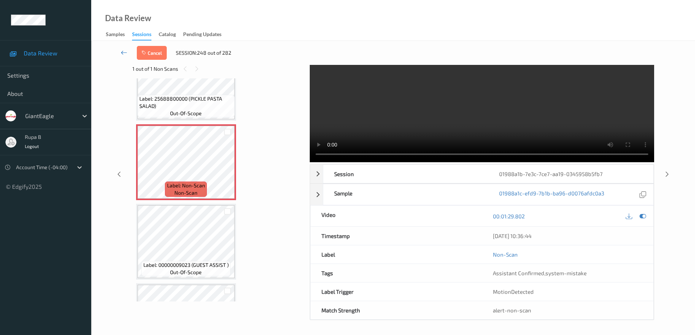
click at [123, 52] on icon at bounding box center [124, 52] width 7 height 7
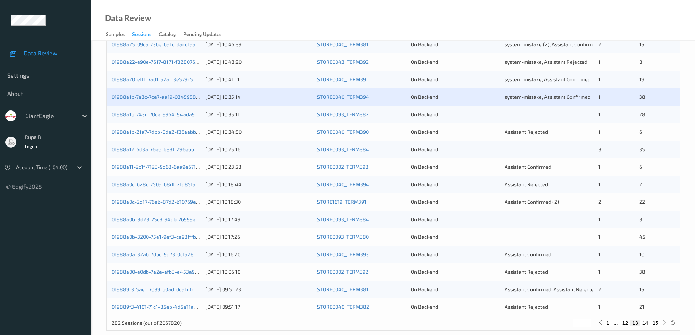
scroll to position [214, 0]
